Goal: Communication & Community: Ask a question

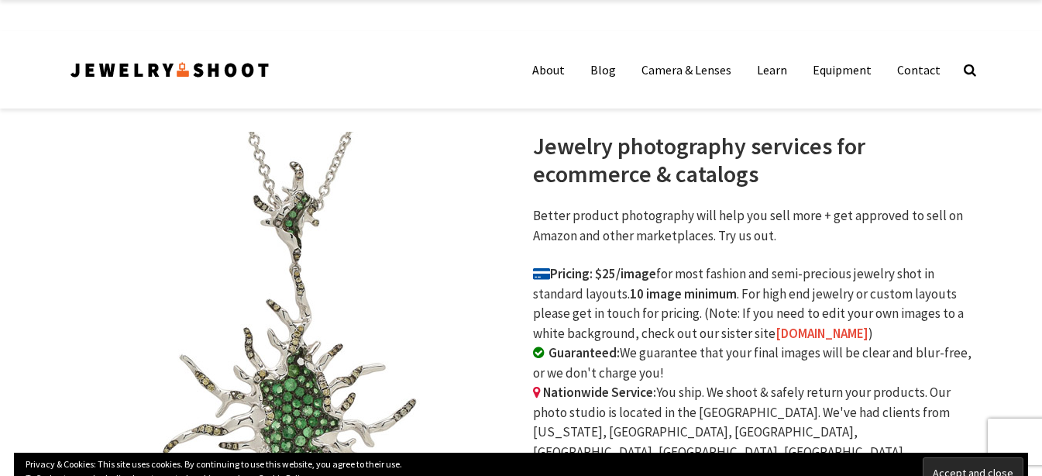
click at [776, 333] on link "merchantfloor.com" at bounding box center [822, 333] width 93 height 17
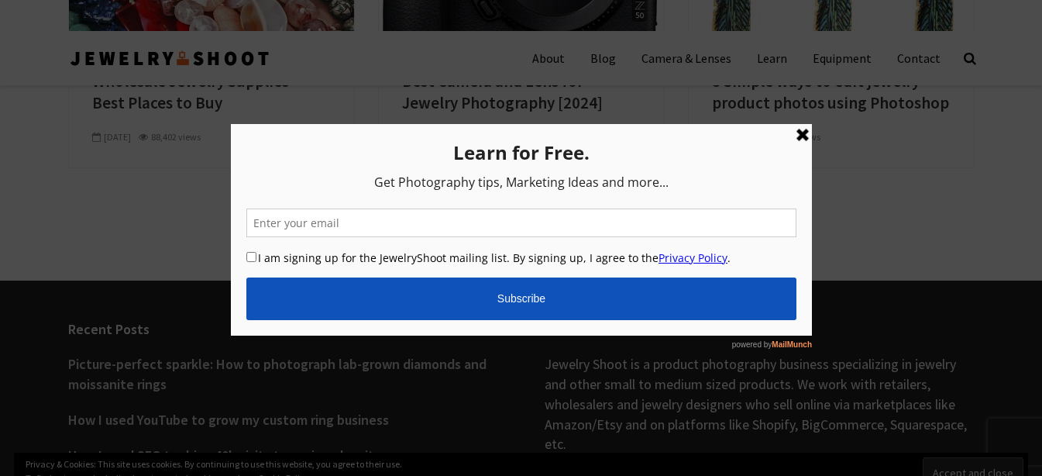
scroll to position [6120, 0]
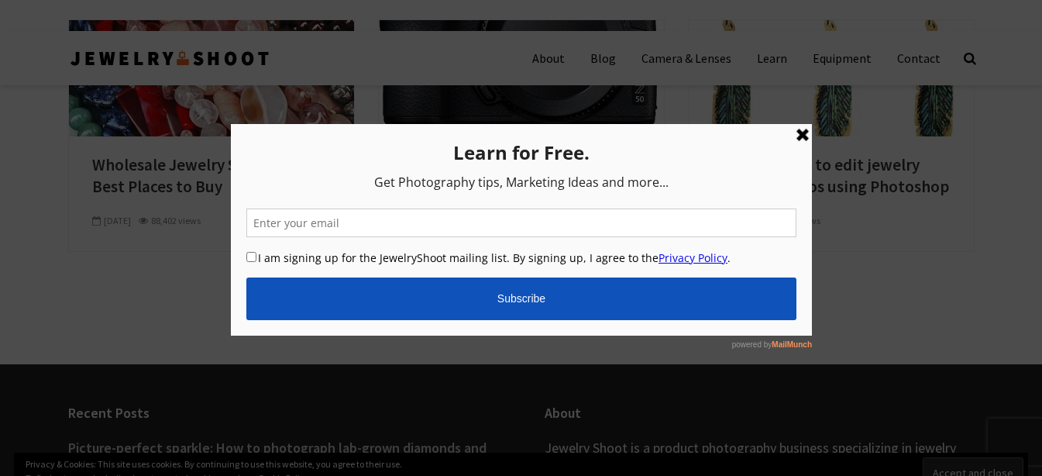
click at [804, 136] on link at bounding box center [802, 134] width 19 height 19
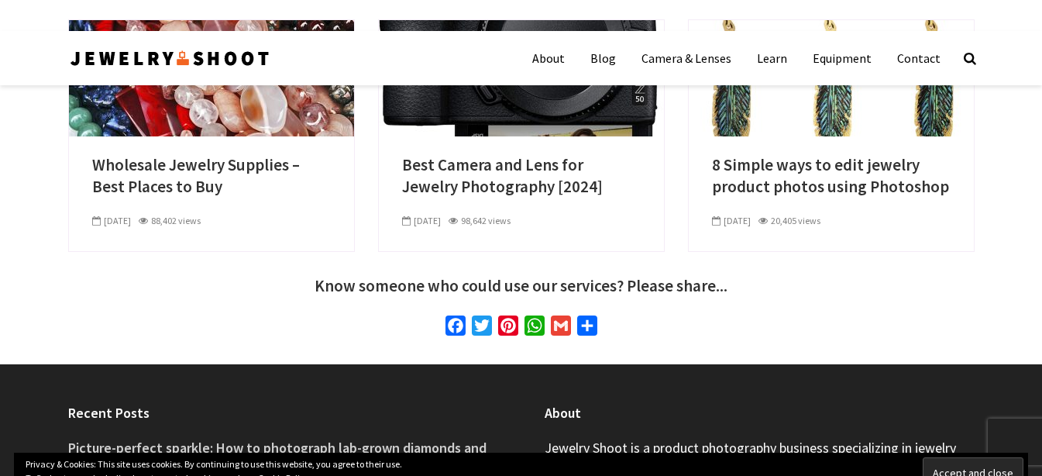
click at [691, 315] on div "Facebook Twitter Pinterest WhatsApp Gmail Share" at bounding box center [521, 328] width 907 height 26
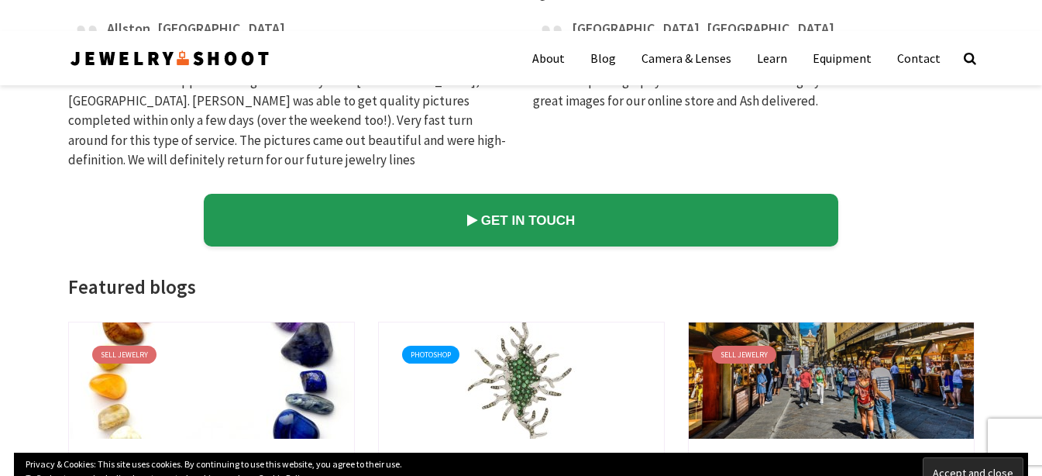
scroll to position [5561, 0]
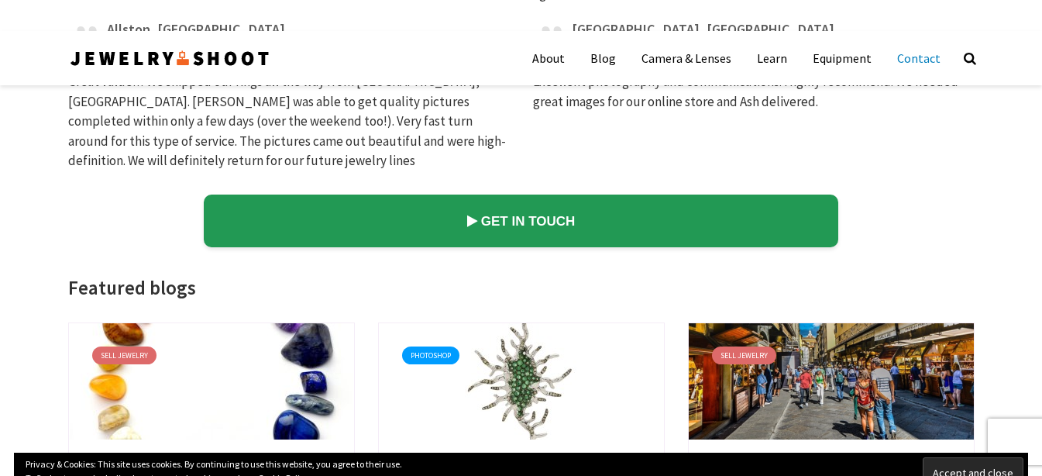
click at [928, 61] on link "Contact" at bounding box center [919, 58] width 67 height 39
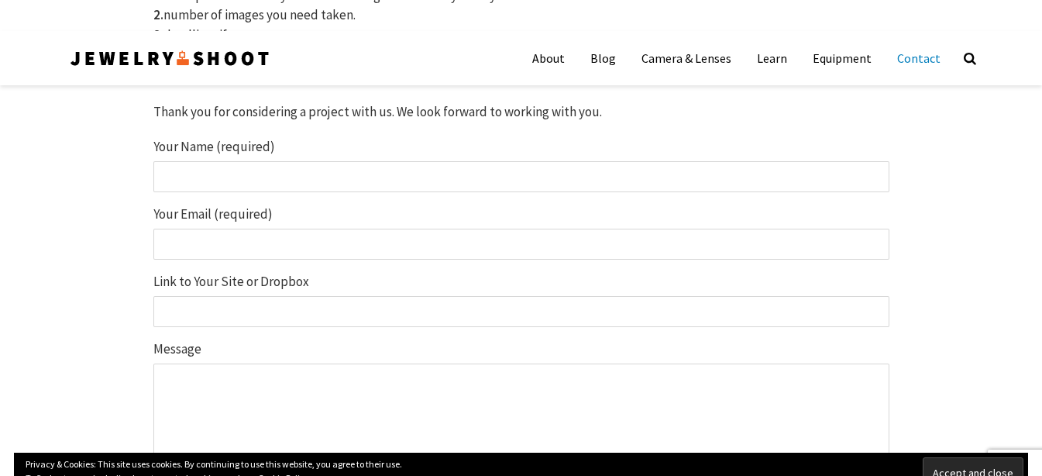
click at [224, 183] on input "Your Name (required)" at bounding box center [521, 176] width 736 height 31
type input "[PERSON_NAME]"
click at [214, 250] on input "Your Email (required)" at bounding box center [521, 244] width 736 height 31
type input "[EMAIL_ADDRESS][DOMAIN_NAME]"
click at [216, 310] on input "Link to Your Site or Dropbox" at bounding box center [521, 311] width 736 height 31
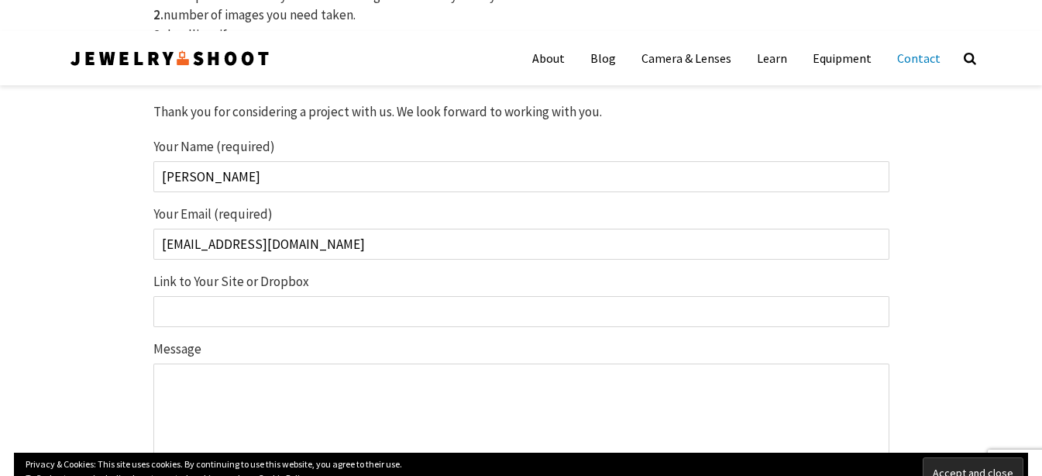
click at [216, 310] on input "Link to Your Site or Dropbox" at bounding box center [521, 311] width 736 height 31
click at [226, 385] on textarea "Message" at bounding box center [521, 440] width 736 height 155
click at [208, 312] on input "Link to Your Site or Dropbox" at bounding box center [521, 311] width 736 height 31
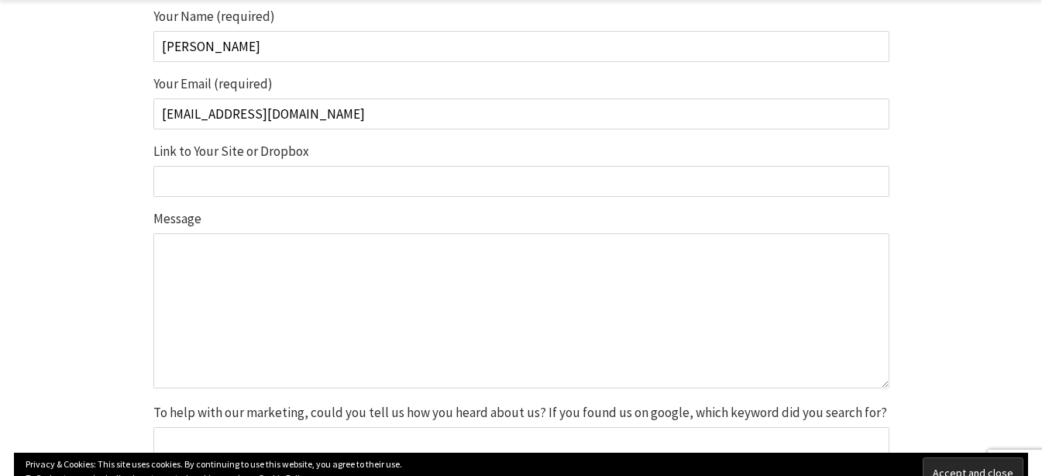
scroll to position [475, 0]
